Goal: Information Seeking & Learning: Learn about a topic

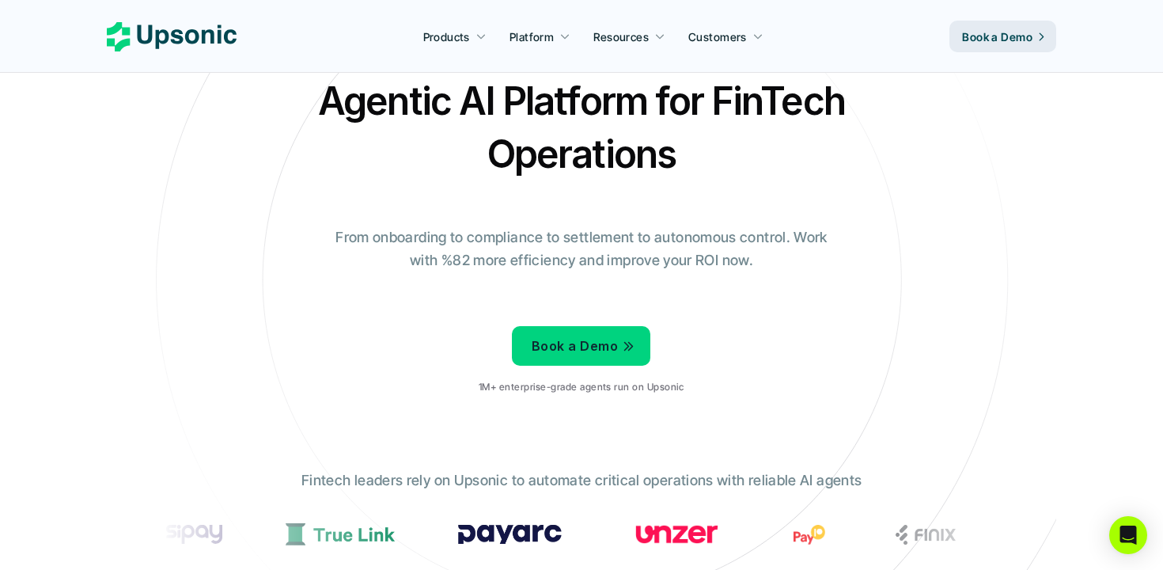
scroll to position [47, 0]
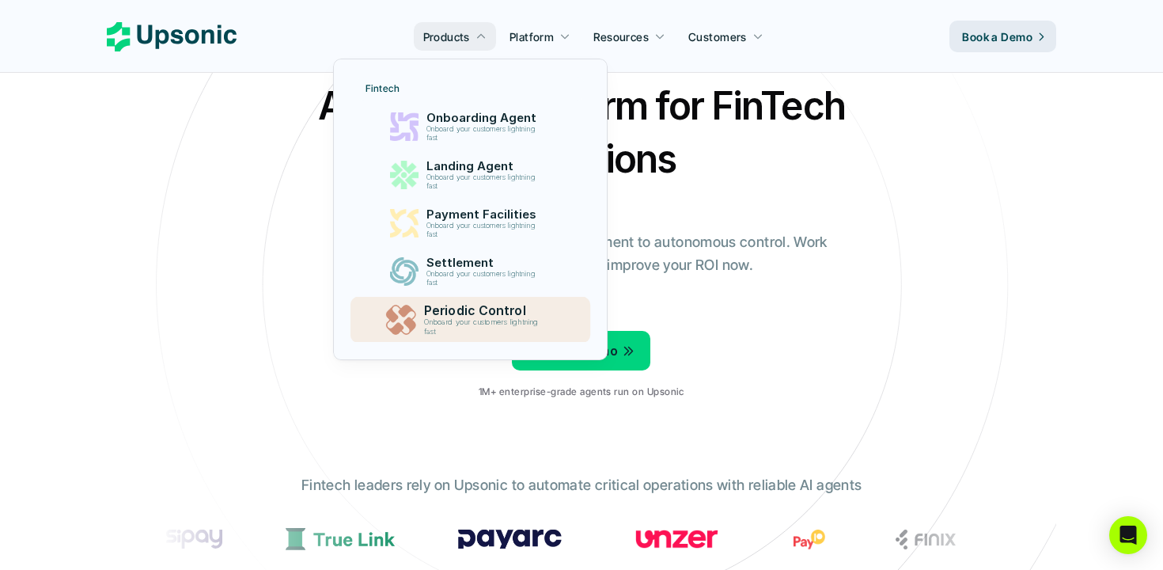
click at [489, 319] on p "Onboard your customers lightning fast" at bounding box center [483, 327] width 121 height 18
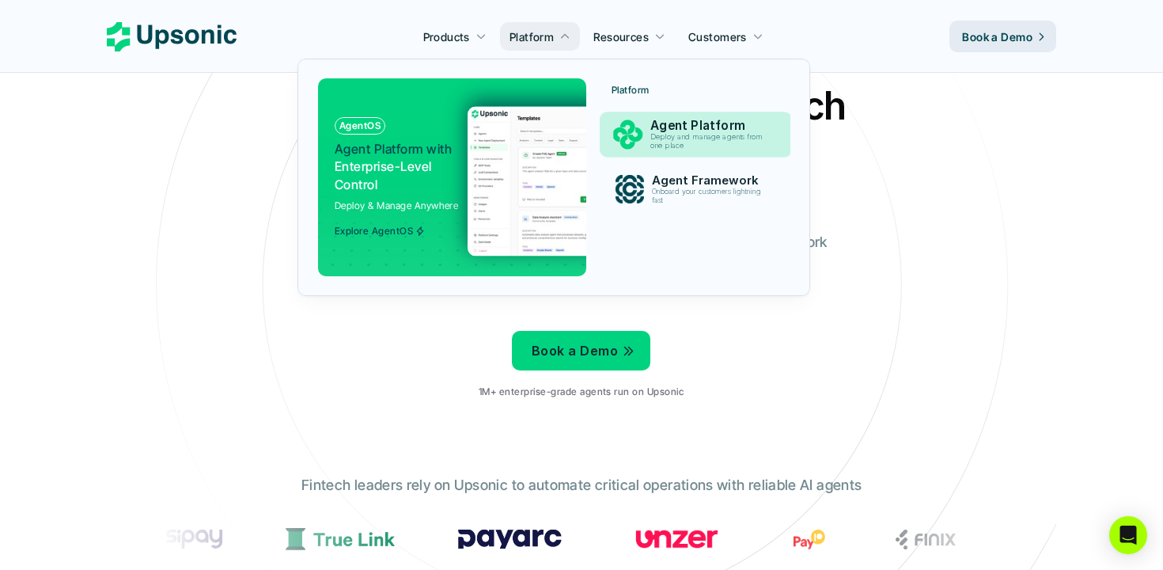
click at [655, 144] on p "Deploy and manage agents from one place" at bounding box center [709, 141] width 119 height 17
click at [651, 184] on div "Agent Framework Onboard your customers lightning fast" at bounding box center [710, 189] width 133 height 38
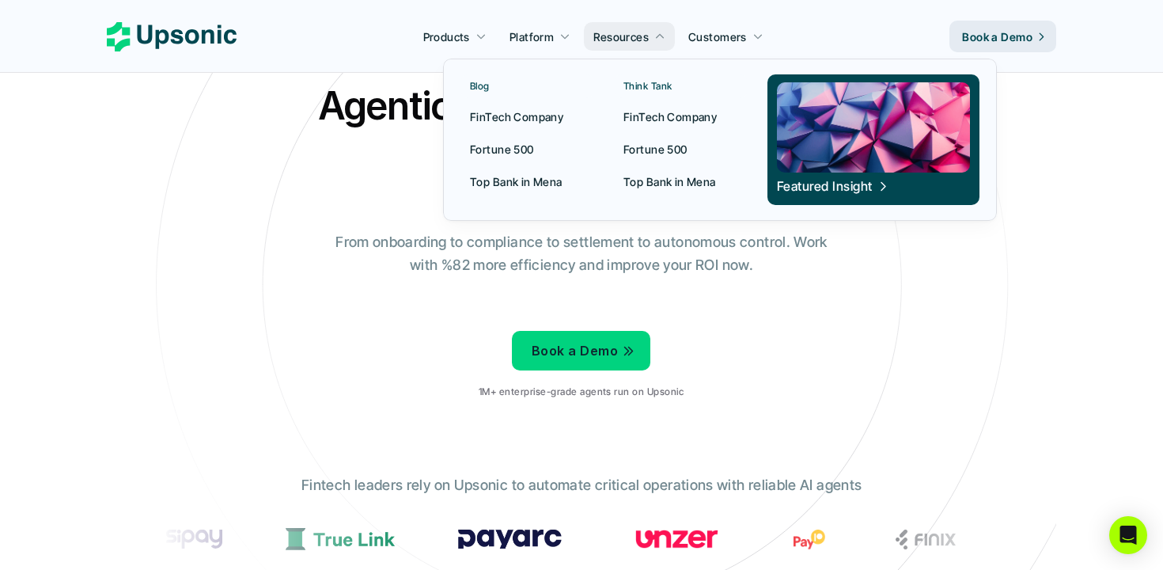
click at [506, 146] on p "Fortune 500" at bounding box center [502, 149] width 64 height 17
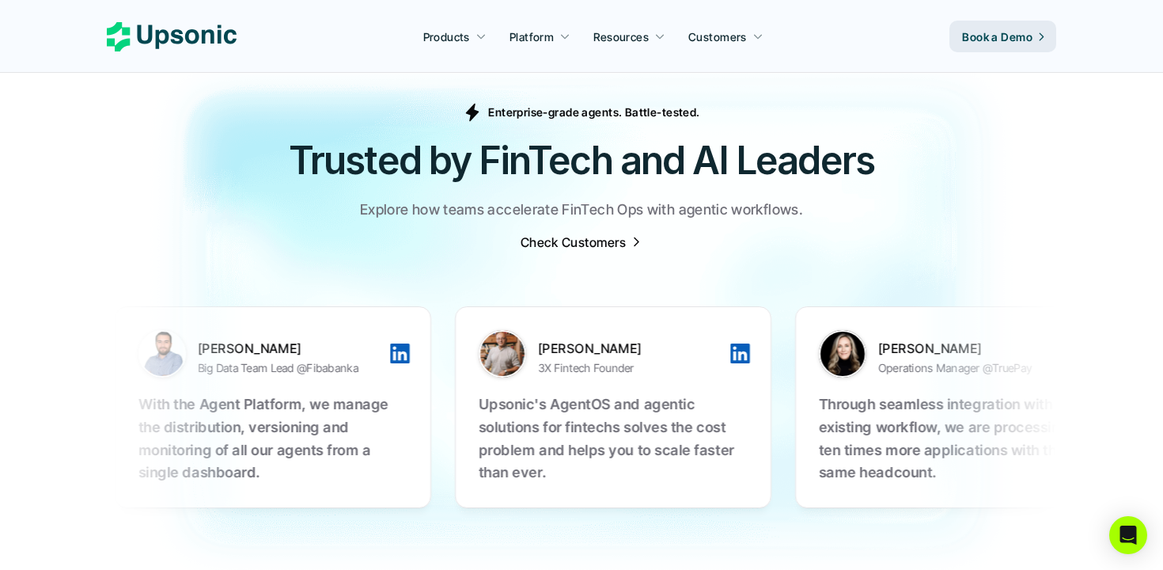
scroll to position [4940, 0]
